Goal: Information Seeking & Learning: Check status

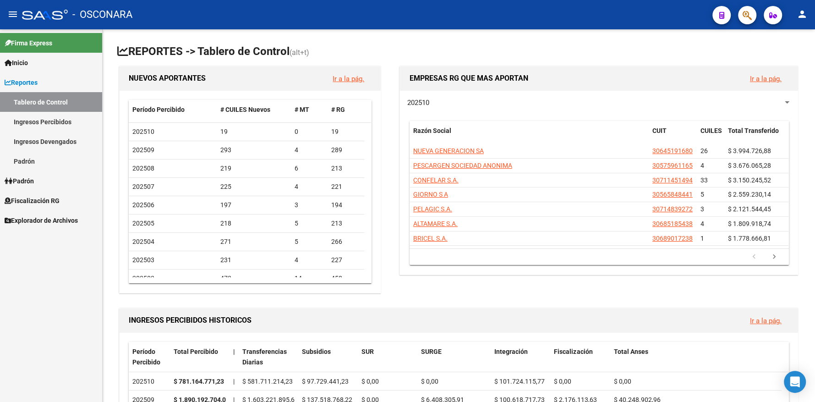
click at [44, 197] on span "Fiscalización RG" at bounding box center [32, 201] width 55 height 10
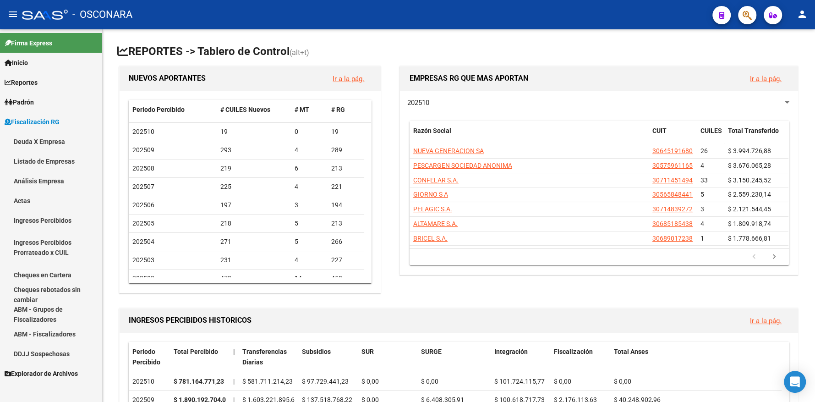
click at [44, 103] on link "Padrón" at bounding box center [51, 102] width 102 height 20
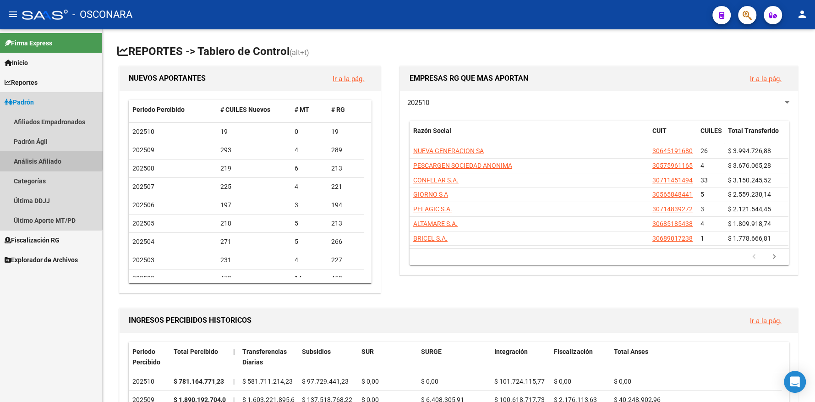
click at [49, 159] on link "Análisis Afiliado" at bounding box center [51, 161] width 102 height 20
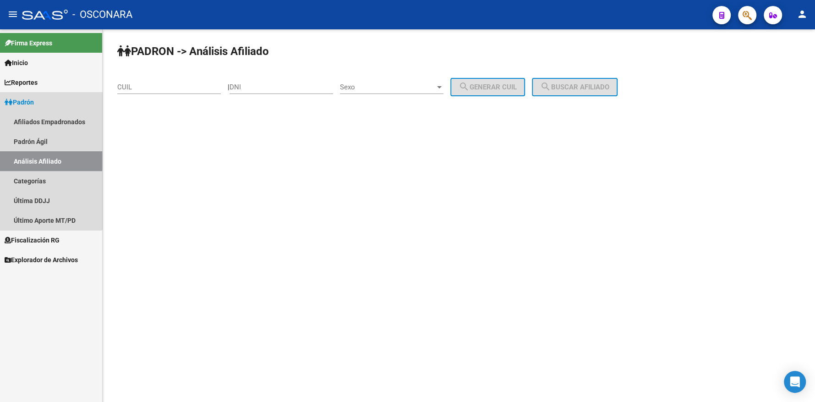
click at [49, 159] on link "Análisis Afiliado" at bounding box center [51, 161] width 102 height 20
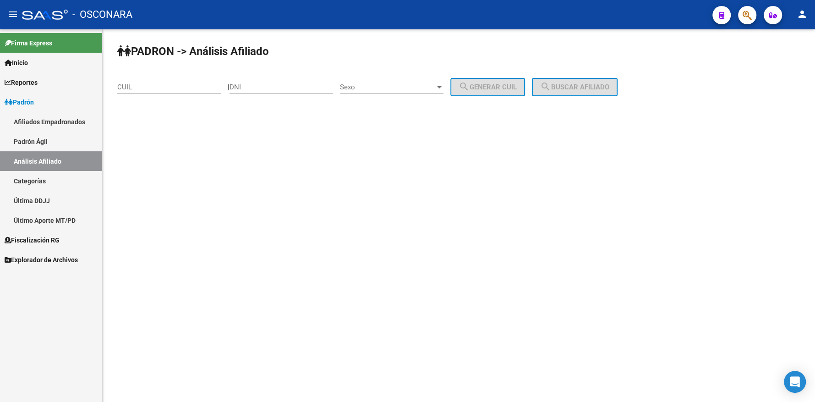
click at [200, 90] on input "CUIL" at bounding box center [169, 87] width 104 height 8
click at [403, 82] on div "Sexo Sexo" at bounding box center [392, 84] width 104 height 20
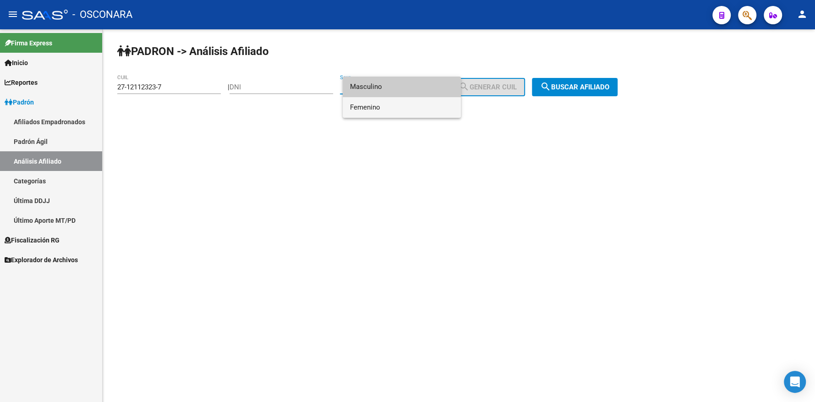
click at [404, 105] on span "Femenino" at bounding box center [402, 107] width 104 height 21
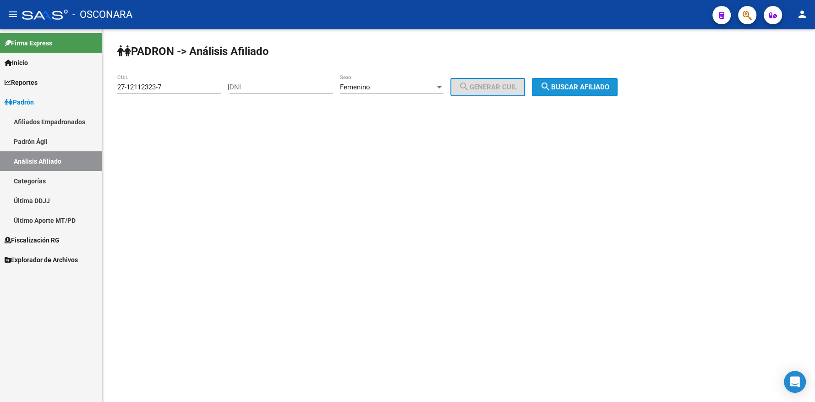
click at [608, 84] on span "search Buscar afiliado" at bounding box center [574, 87] width 69 height 8
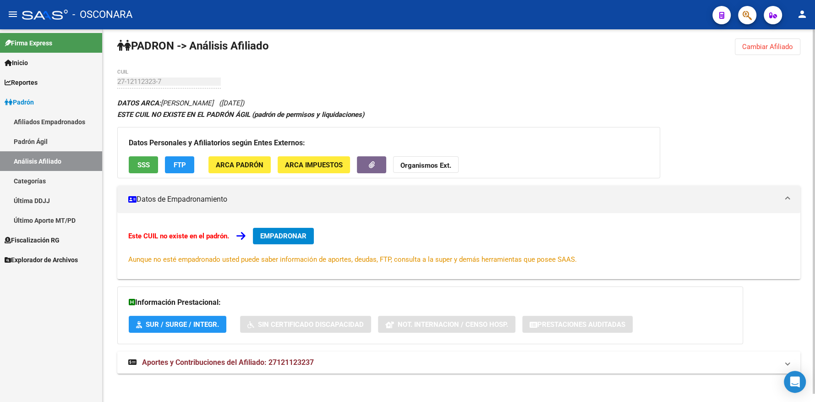
scroll to position [8, 0]
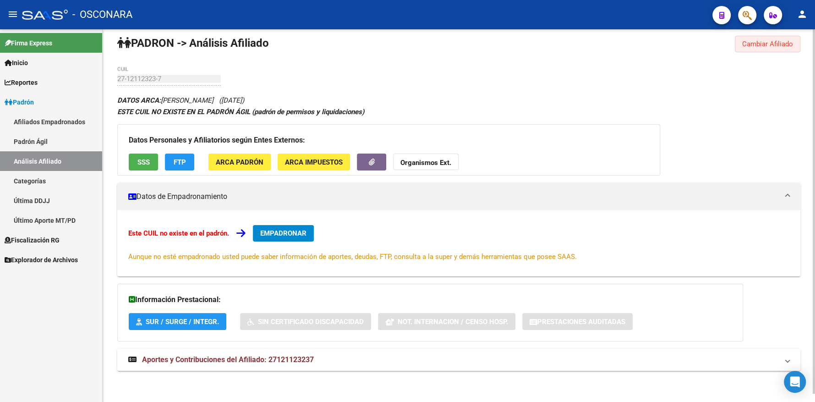
click at [776, 40] on span "Cambiar Afiliado" at bounding box center [767, 44] width 51 height 8
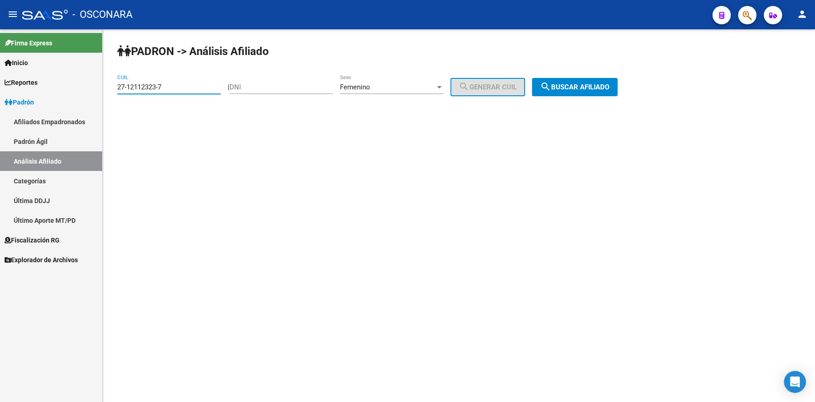
drag, startPoint x: 174, startPoint y: 86, endPoint x: 93, endPoint y: 88, distance: 80.7
click at [93, 88] on mat-sidenav-container "Firma Express Inicio Calendario SSS Instructivos Contacto OS Reportes Tablero d…" at bounding box center [407, 215] width 815 height 372
click at [240, 160] on mat-sidenav-content "PADRON -> Análisis Afiliado 27-12113237-5 CUIL | DNI Femenino Sexo search Gener…" at bounding box center [459, 215] width 712 height 372
drag, startPoint x: 186, startPoint y: 83, endPoint x: 90, endPoint y: 82, distance: 96.2
click at [90, 82] on mat-sidenav-container "Firma Express Inicio Calendario SSS Instructivos Contacto OS Reportes Tablero d…" at bounding box center [407, 215] width 815 height 372
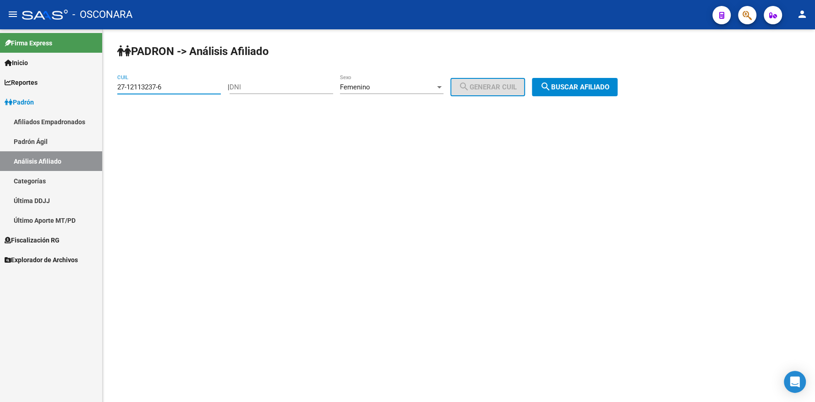
type input "27-12113237-6"
click at [609, 88] on span "search Buscar afiliado" at bounding box center [574, 87] width 69 height 8
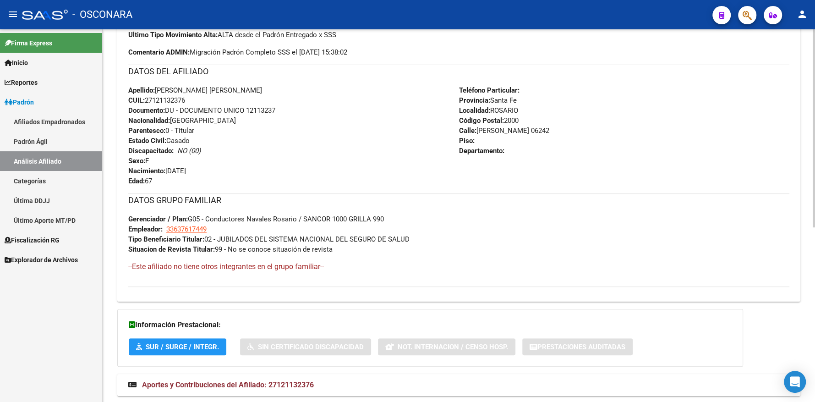
scroll to position [328, 0]
